Goal: Task Accomplishment & Management: Manage account settings

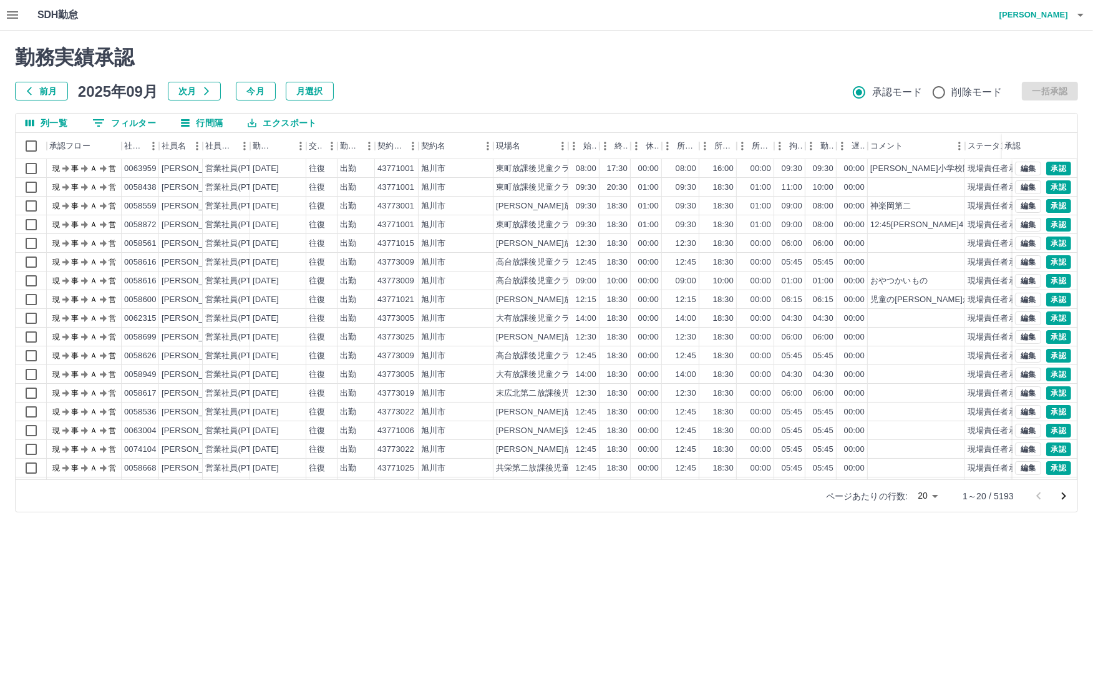
click at [145, 117] on button "0 フィルター" at bounding box center [124, 123] width 84 height 19
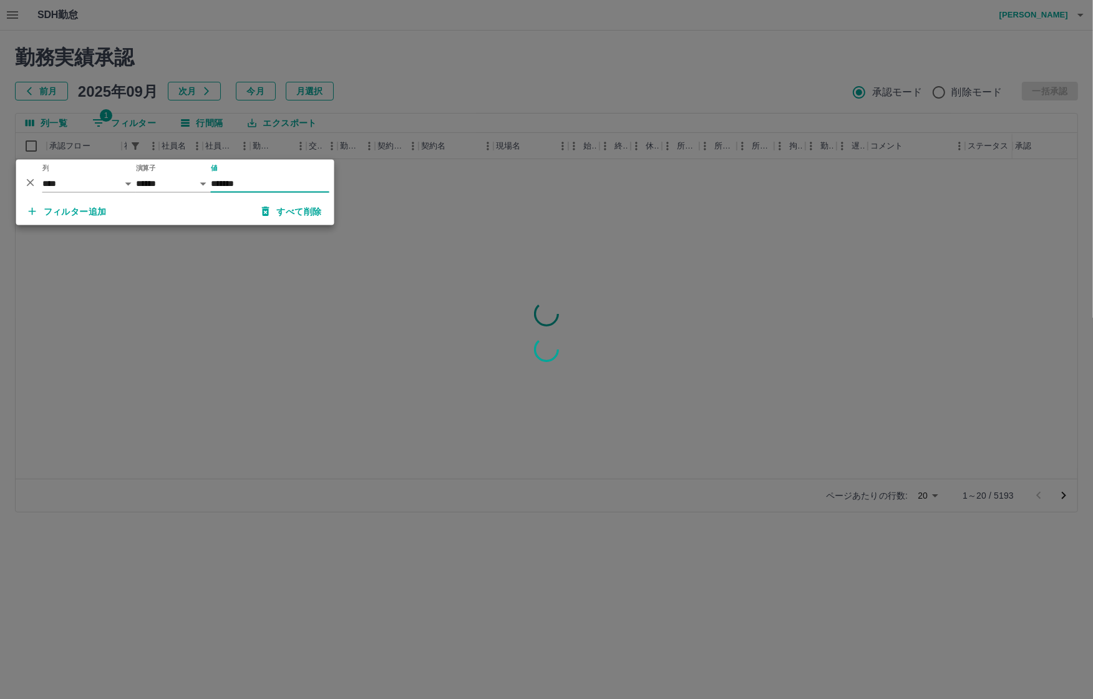
type input "*******"
click at [427, 88] on div at bounding box center [546, 349] width 1093 height 699
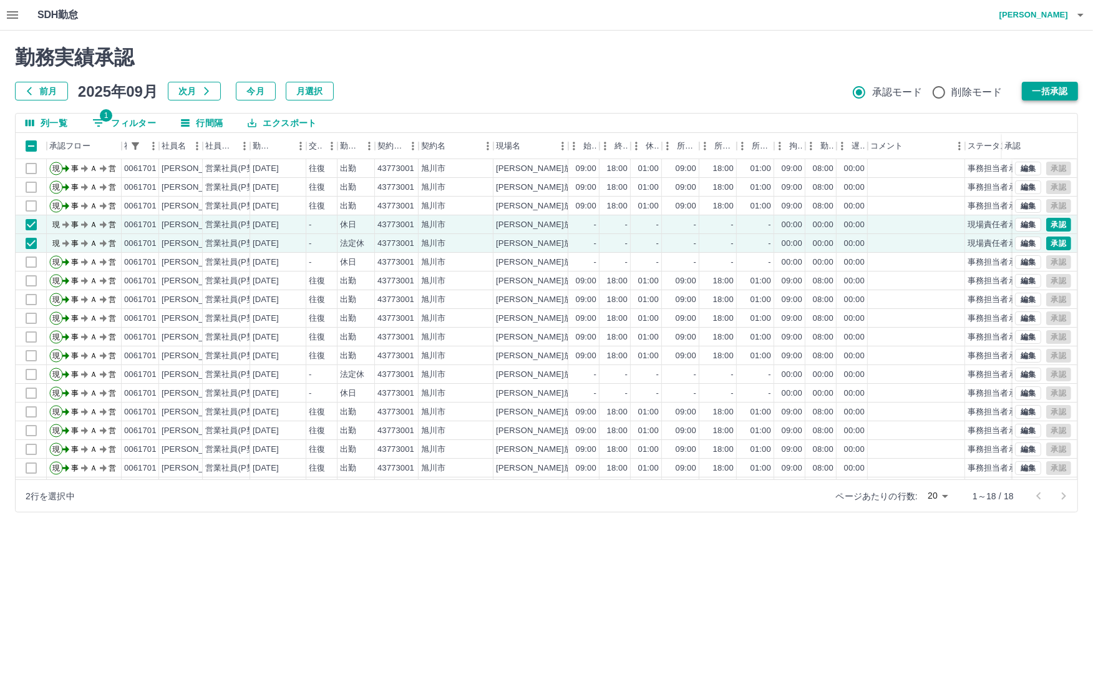
click at [1062, 90] on button "一括承認" at bounding box center [1050, 91] width 56 height 19
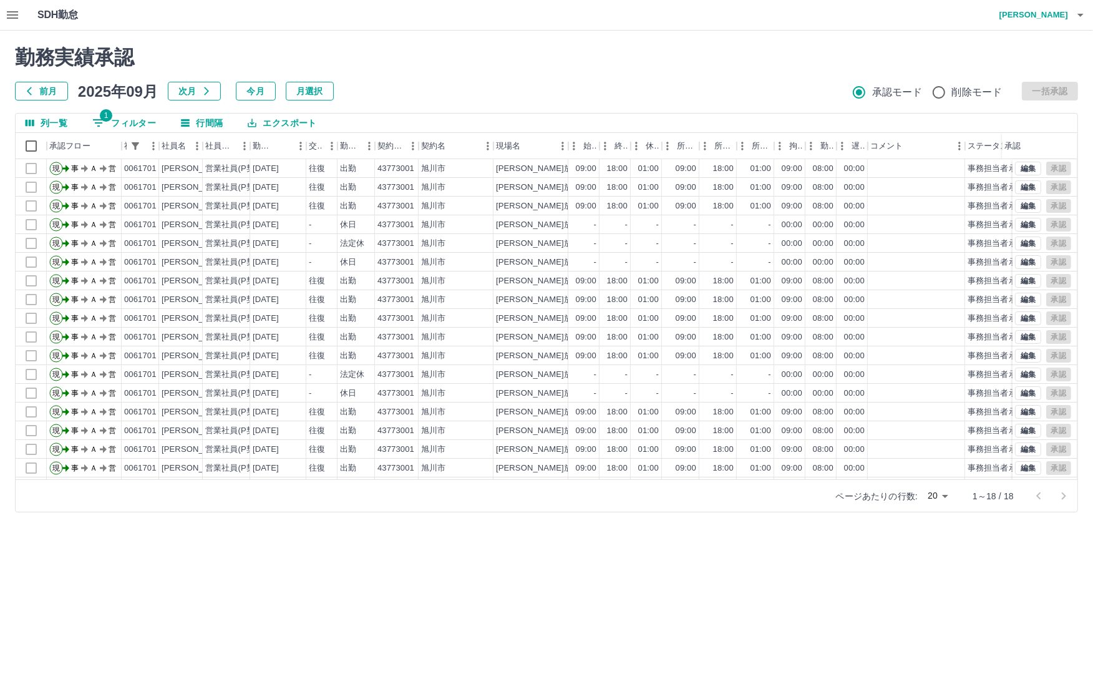
click at [133, 122] on button "1 フィルター" at bounding box center [124, 123] width 84 height 19
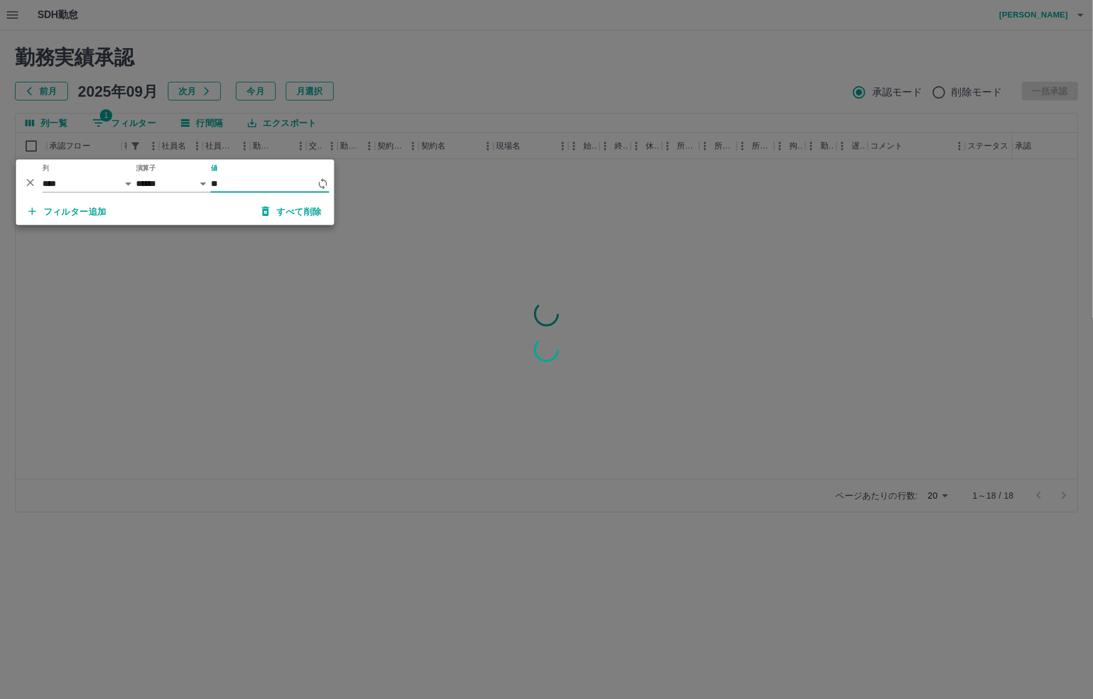
type input "*"
type input "*******"
click at [454, 58] on div at bounding box center [546, 349] width 1093 height 699
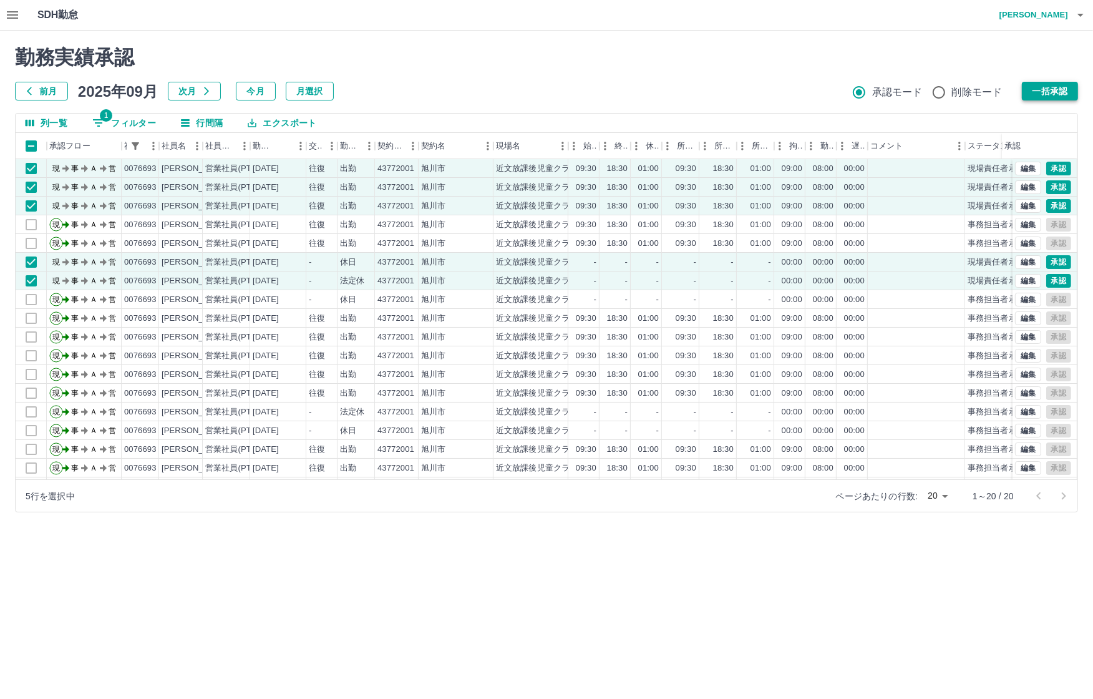
click at [1049, 90] on button "一括承認" at bounding box center [1050, 91] width 56 height 19
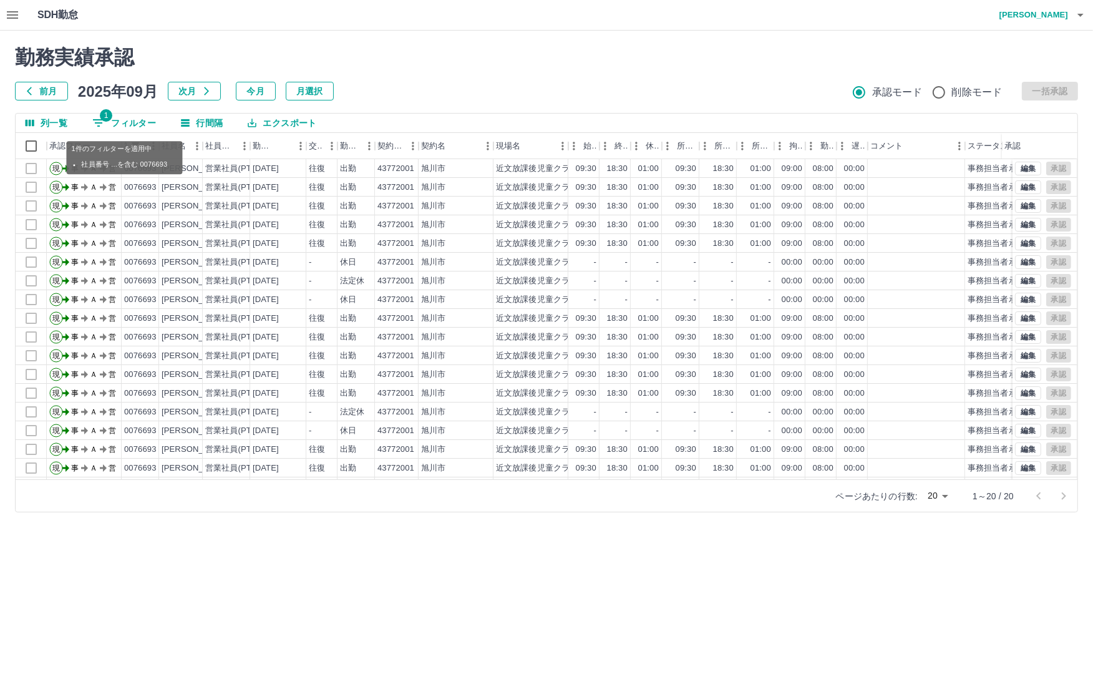
click at [107, 131] on button "1 フィルター" at bounding box center [124, 123] width 84 height 19
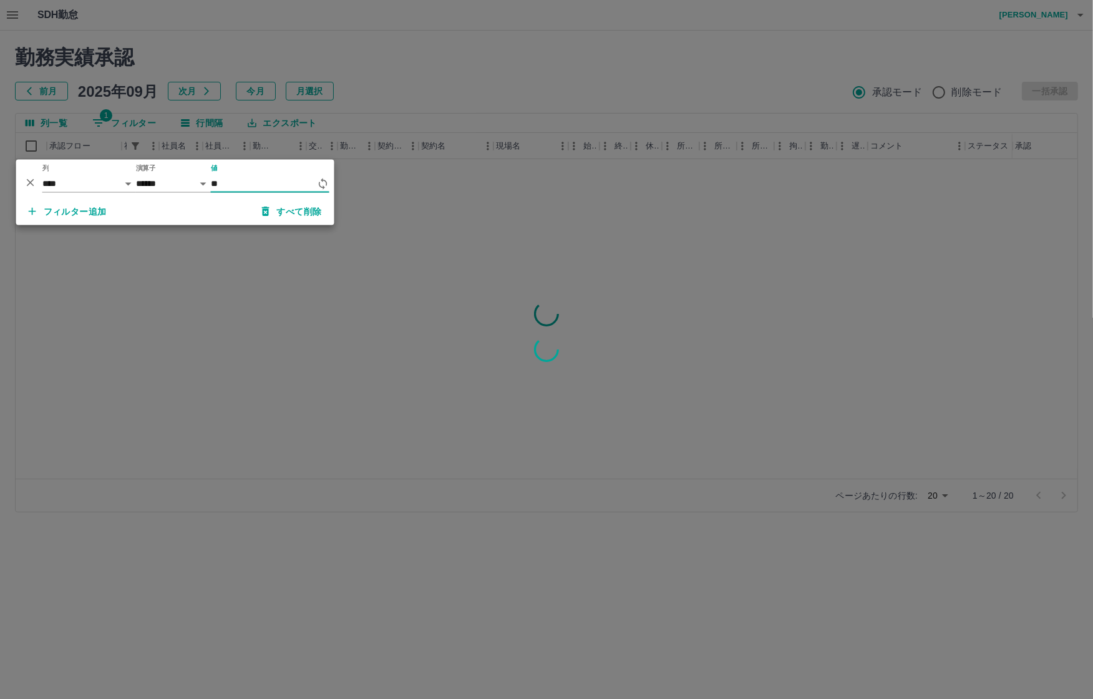
type input "*"
type input "*******"
click at [405, 51] on div at bounding box center [546, 349] width 1093 height 699
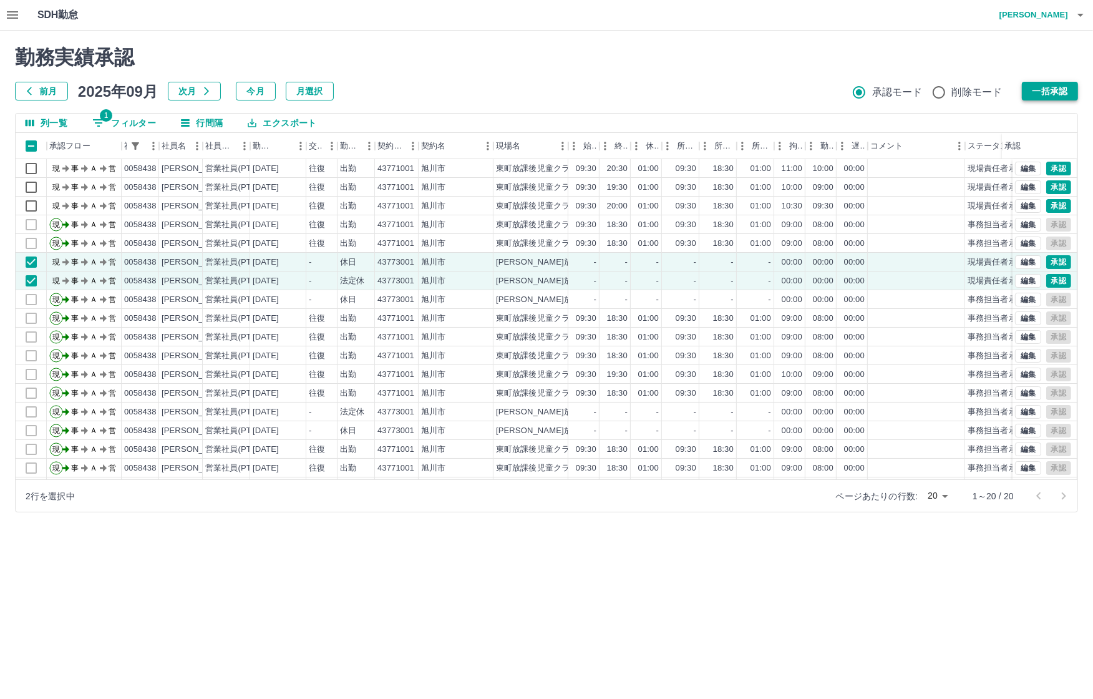
click at [1058, 92] on button "一括承認" at bounding box center [1050, 91] width 56 height 19
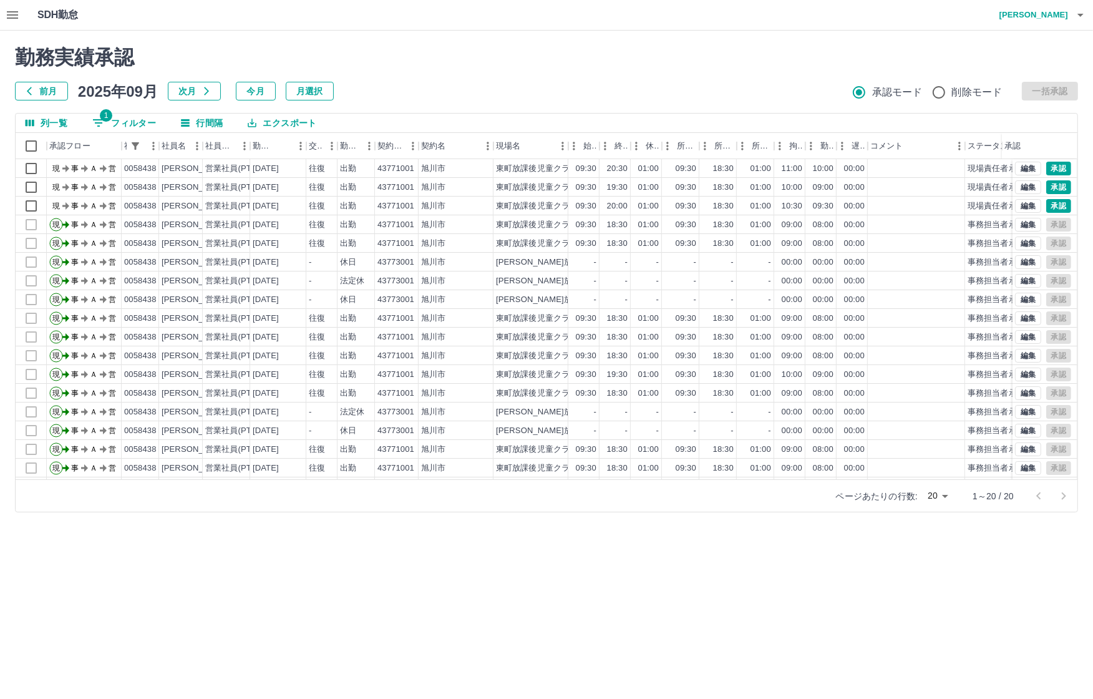
click at [117, 117] on button "1 フィルター" at bounding box center [124, 123] width 84 height 19
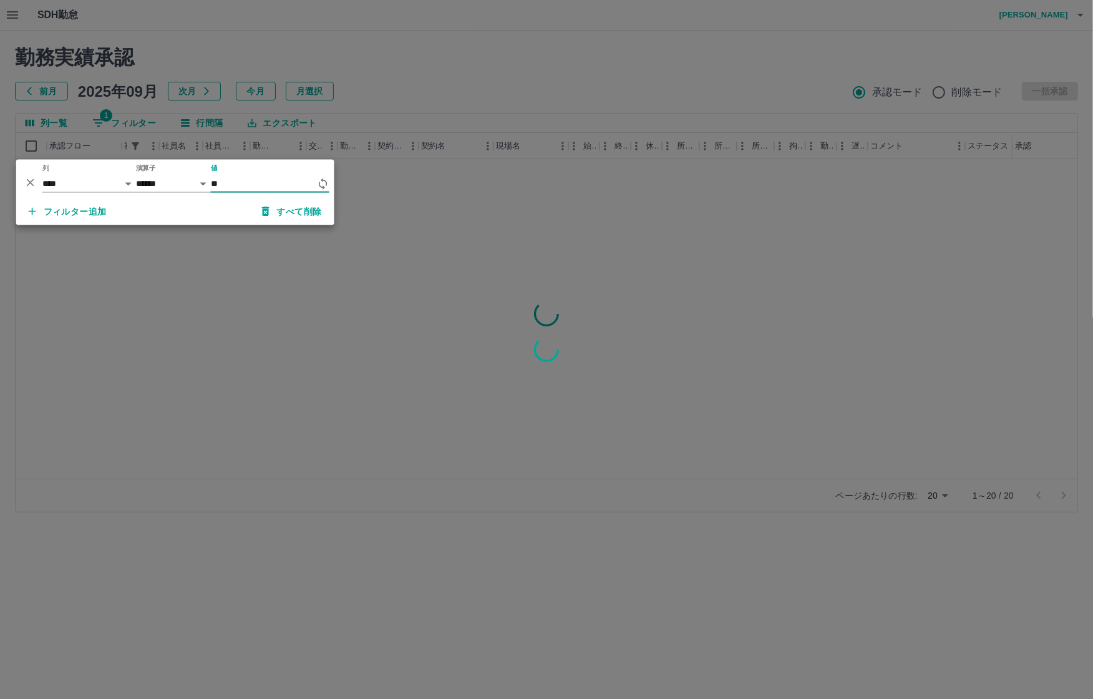
type input "*"
type input "*******"
click at [440, 64] on div at bounding box center [546, 349] width 1093 height 699
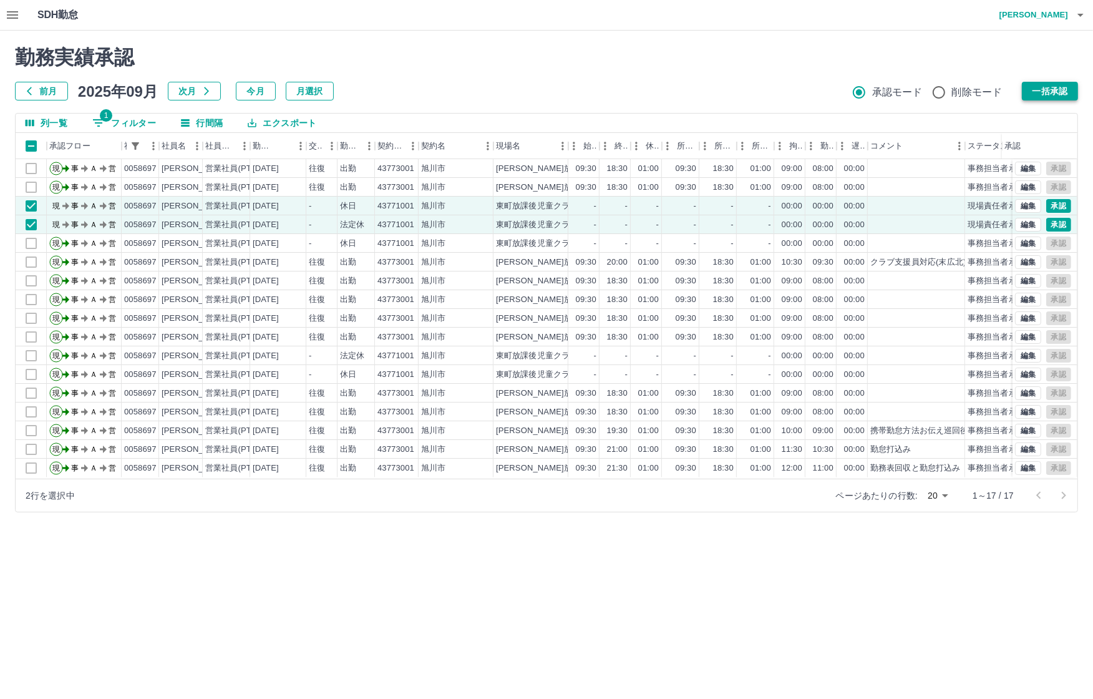
click at [1062, 85] on button "一括承認" at bounding box center [1050, 91] width 56 height 19
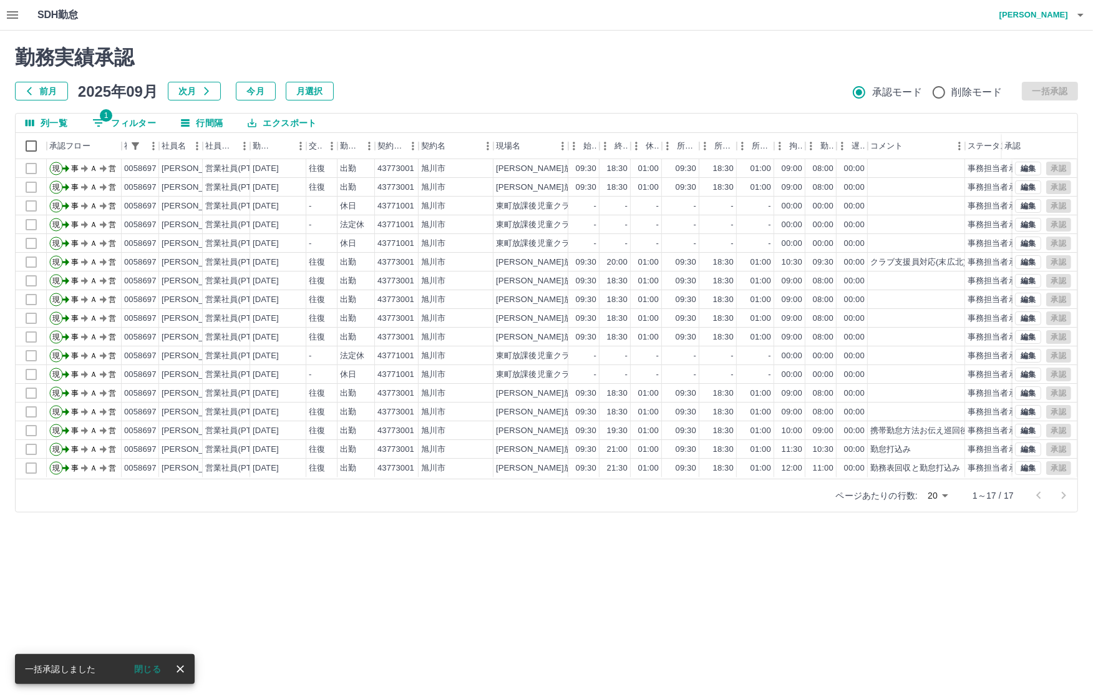
click at [140, 115] on button "1 フィルター" at bounding box center [124, 123] width 84 height 19
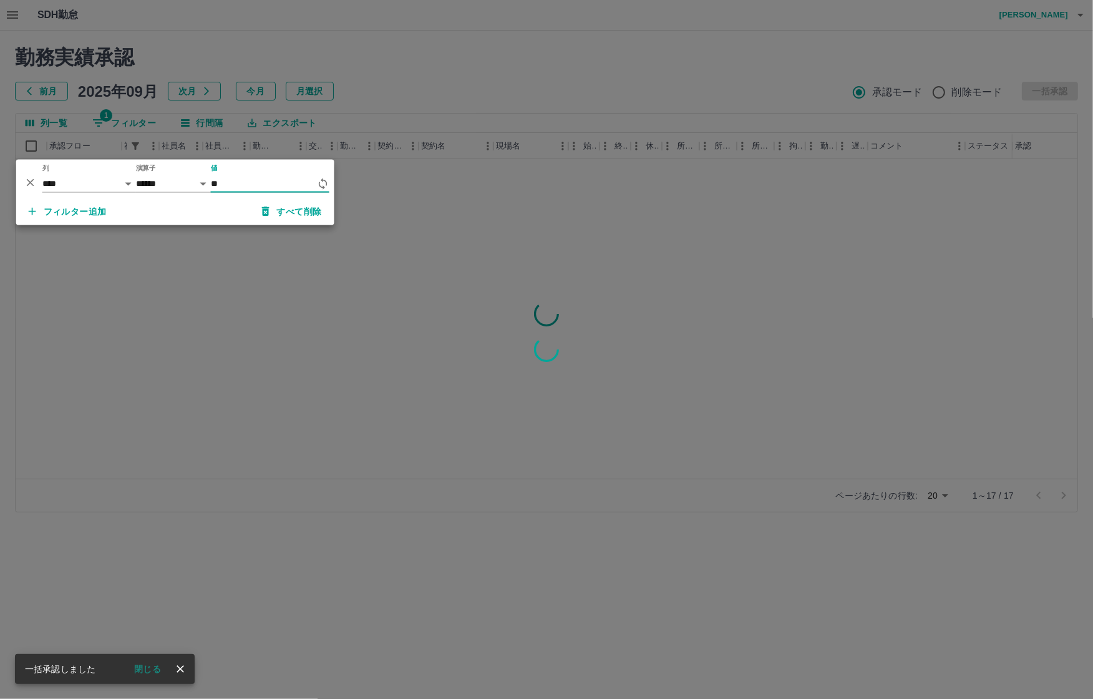
type input "*"
type input "*******"
click at [423, 61] on div at bounding box center [546, 349] width 1093 height 699
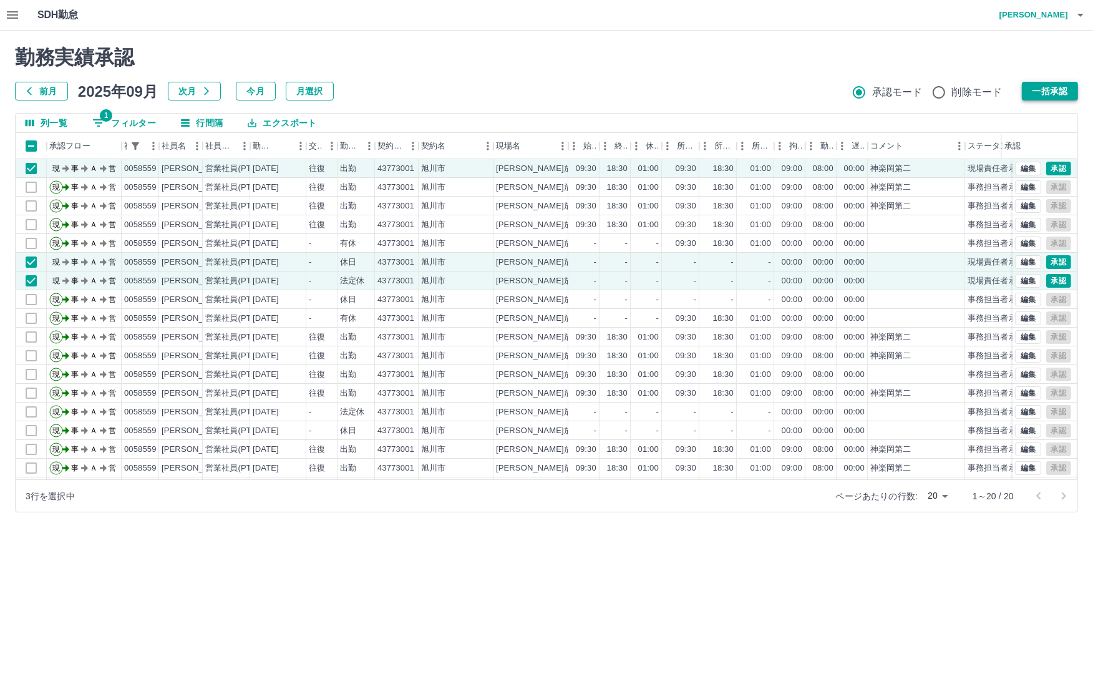
click at [1054, 82] on button "一括承認" at bounding box center [1050, 91] width 56 height 19
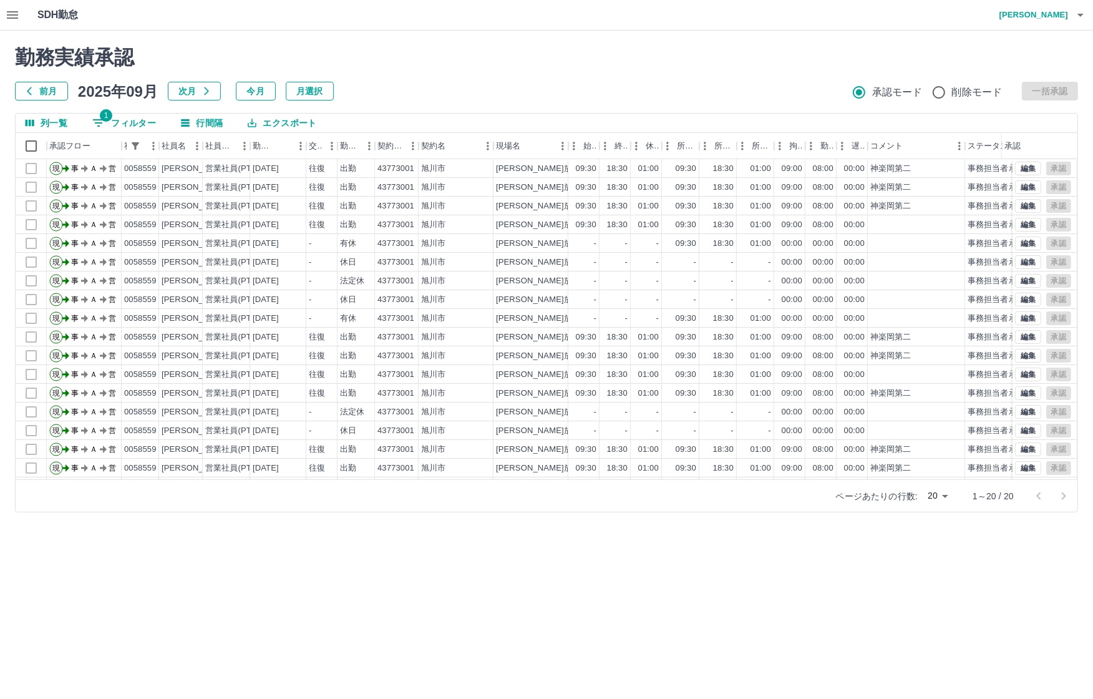
click at [112, 121] on button "1 フィルター" at bounding box center [124, 123] width 84 height 19
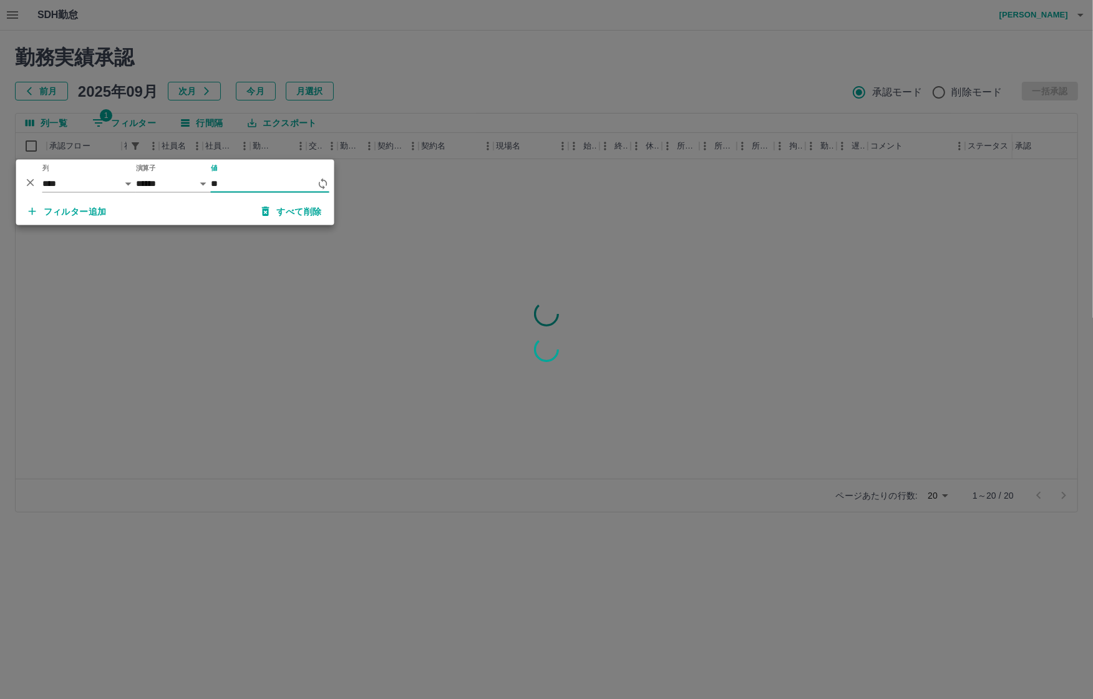
type input "*"
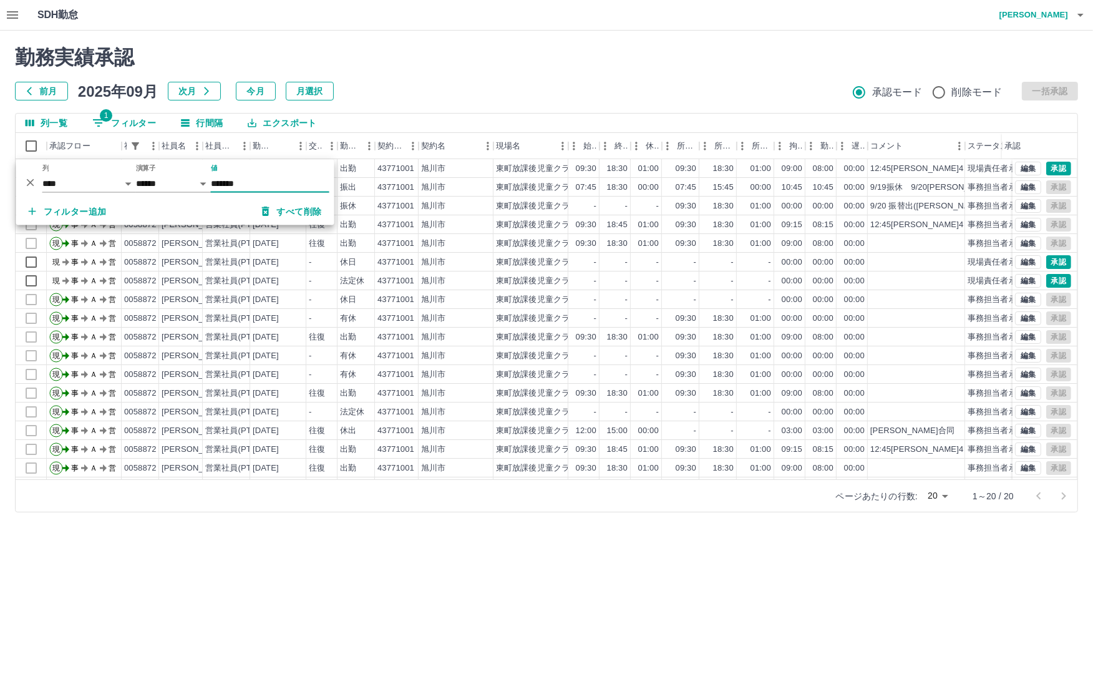
type input "*******"
click at [590, 66] on h2 "勤務実績承認" at bounding box center [546, 58] width 1063 height 24
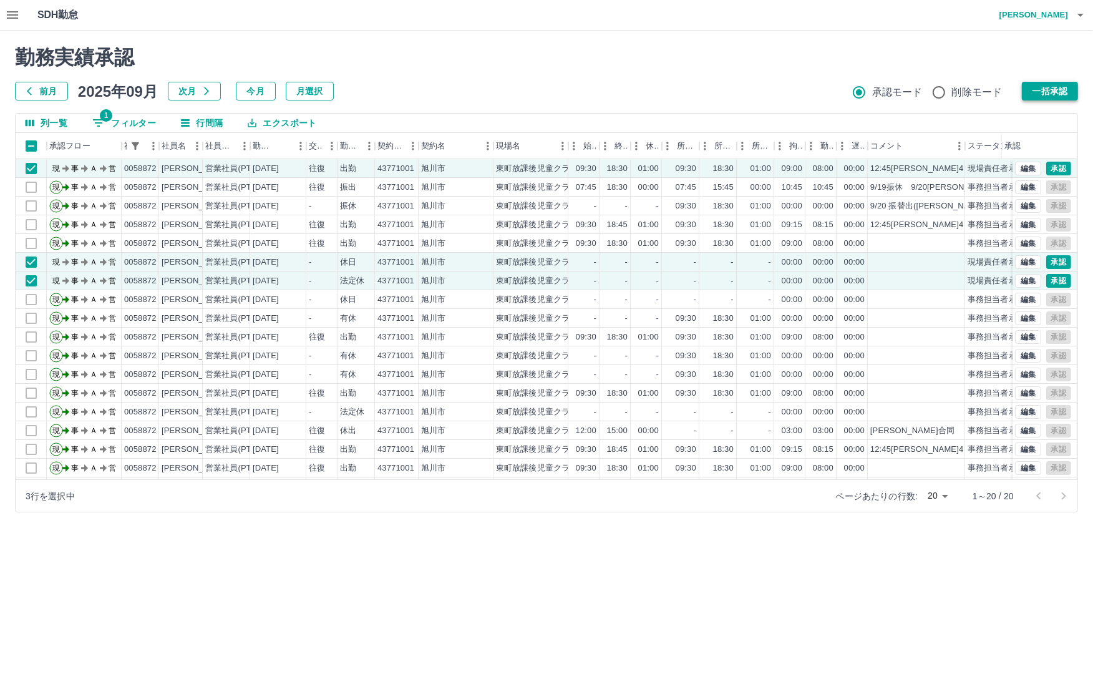
click at [1054, 92] on button "一括承認" at bounding box center [1050, 91] width 56 height 19
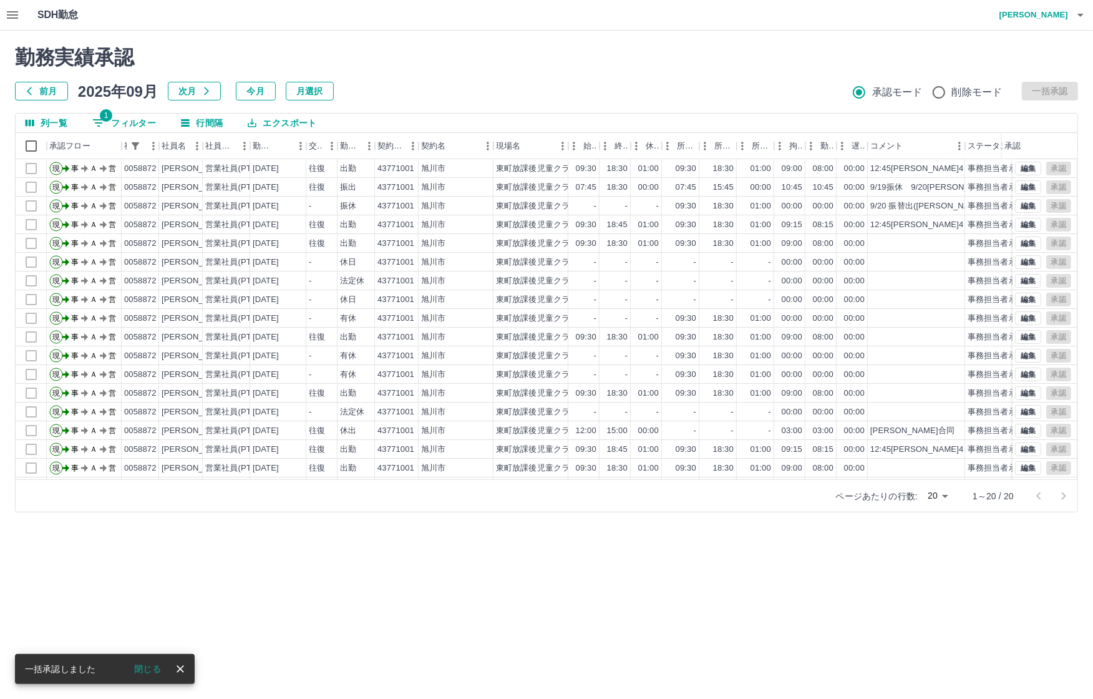
click at [125, 127] on button "1 フィルター" at bounding box center [124, 123] width 84 height 19
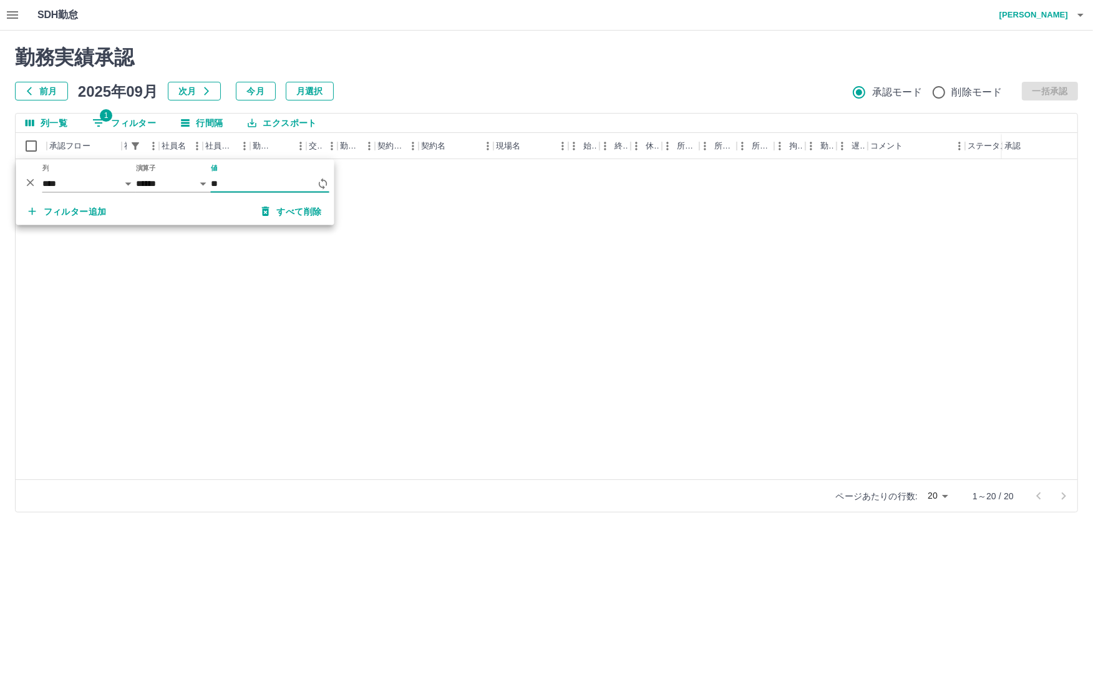
type input "*"
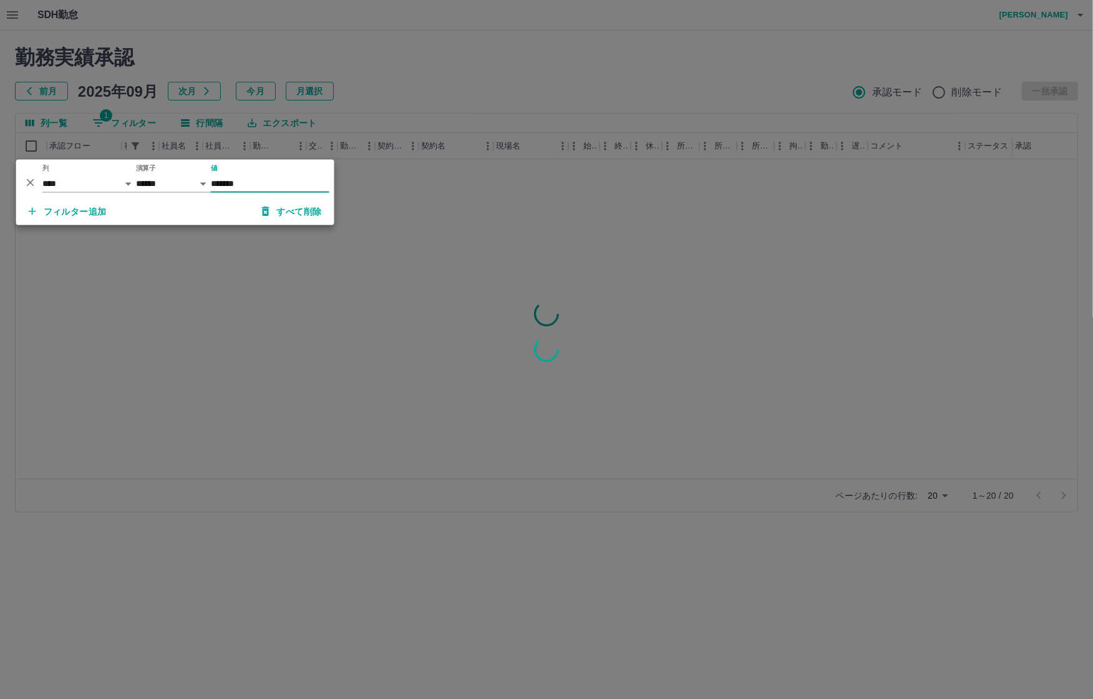
type input "*******"
click at [437, 45] on div at bounding box center [546, 349] width 1093 height 699
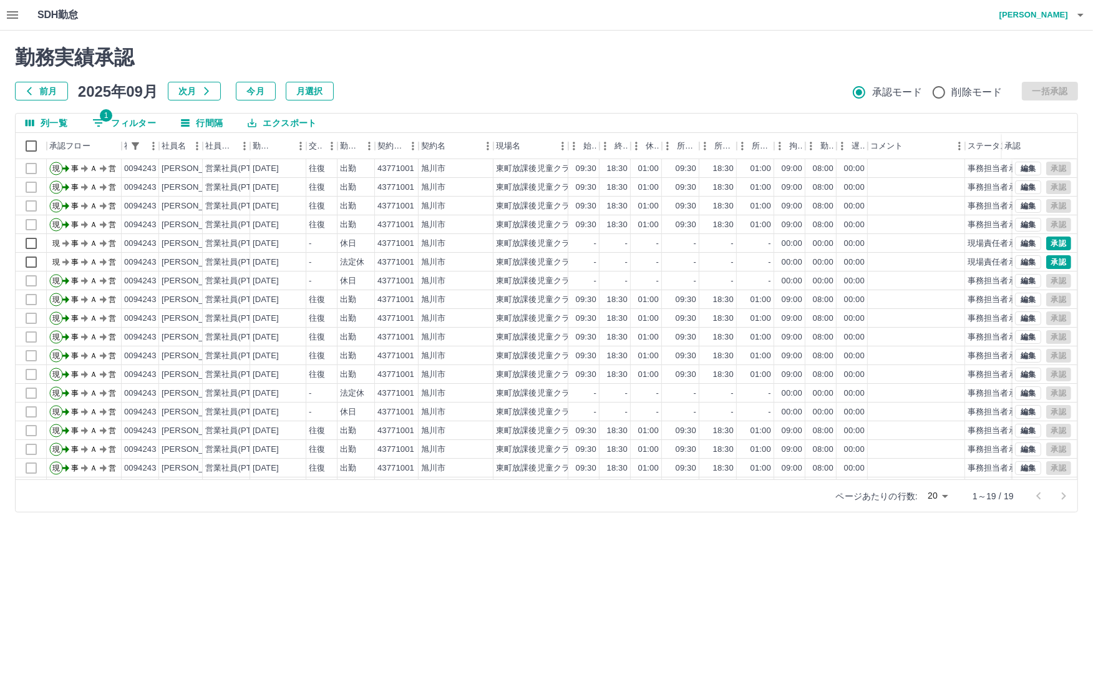
click at [437, 46] on h2 "勤務実績承認" at bounding box center [546, 58] width 1063 height 24
click at [435, 46] on h2 "勤務実績承認" at bounding box center [546, 58] width 1063 height 24
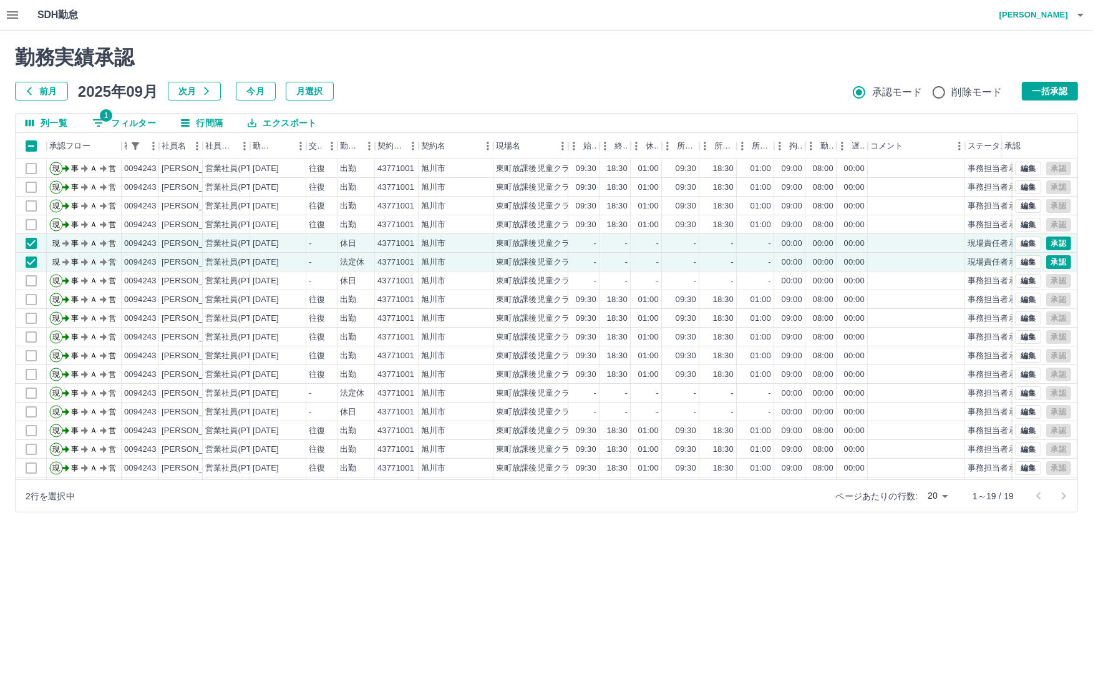
click at [1020, 92] on div "前月 2025年09月 次月 今月 月選択 承認モード 削除モード 一括承認" at bounding box center [546, 91] width 1063 height 19
click at [1047, 85] on button "一括承認" at bounding box center [1050, 91] width 56 height 19
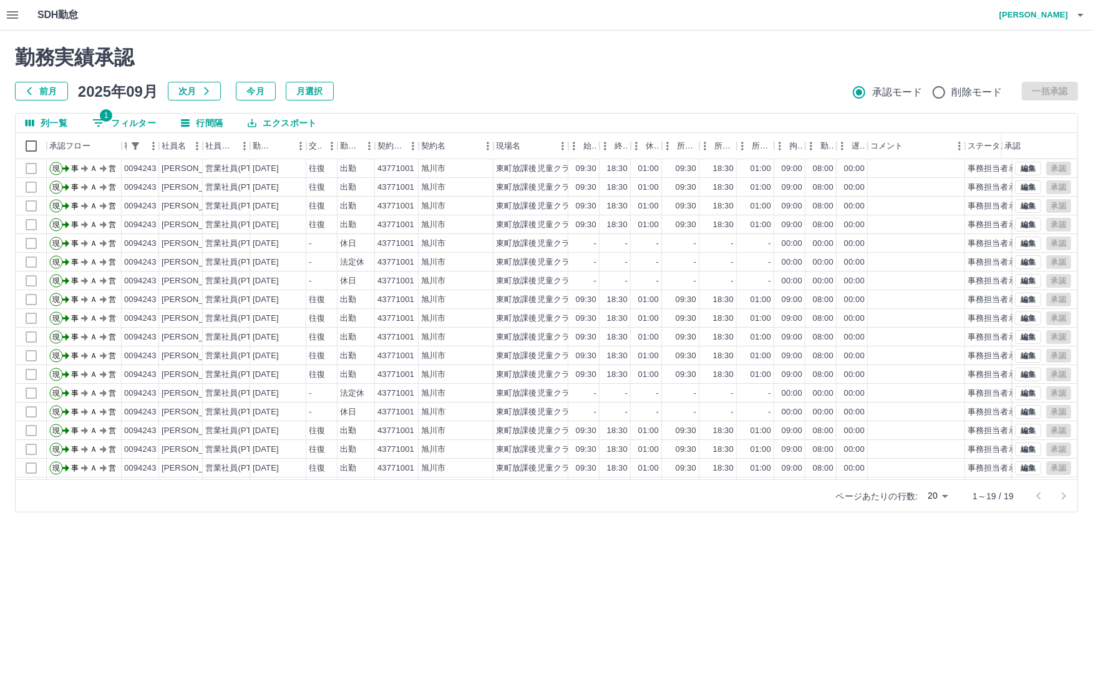
click at [125, 133] on div "承認フロー" at bounding box center [121, 146] width 15 height 26
